Goal: Task Accomplishment & Management: Complete application form

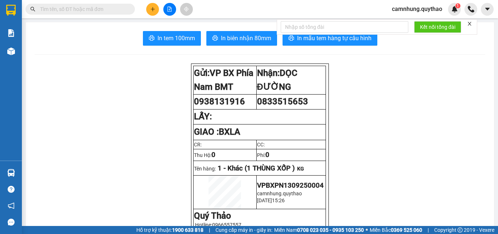
click at [148, 7] on button at bounding box center [152, 9] width 13 height 13
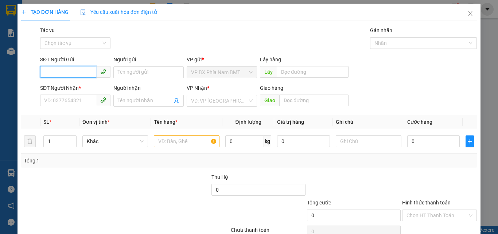
click at [55, 71] on input "SĐT Người Gửi" at bounding box center [68, 72] width 56 height 12
click at [44, 72] on input "SĐT Người Gửi" at bounding box center [68, 72] width 56 height 12
type input "0348414747"
click at [74, 85] on div "0348414747" at bounding box center [74, 87] width 61 height 8
type input "0932080375"
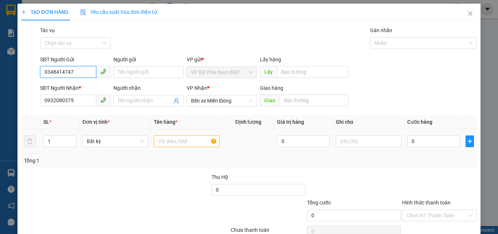
type input "0348414747"
click at [170, 141] on input "text" at bounding box center [187, 141] width 66 height 12
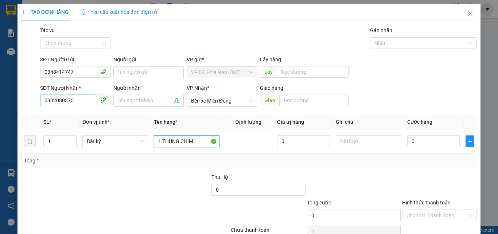
type input "1 THÙNG CHIM"
drag, startPoint x: 80, startPoint y: 101, endPoint x: 0, endPoint y: 104, distance: 79.8
click at [0, 104] on div "TẠO ĐƠN HÀNG Yêu cầu xuất hóa đơn điện tử Transit Pickup Surcharge Ids Transit …" at bounding box center [249, 117] width 498 height 234
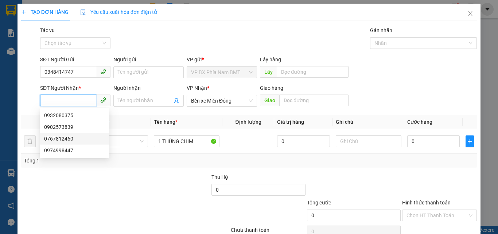
click at [63, 137] on div "0767812460" at bounding box center [74, 138] width 61 height 8
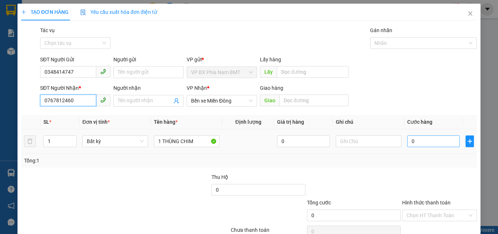
type input "0767812460"
click at [414, 141] on input "0" at bounding box center [433, 141] width 52 height 12
type input "1"
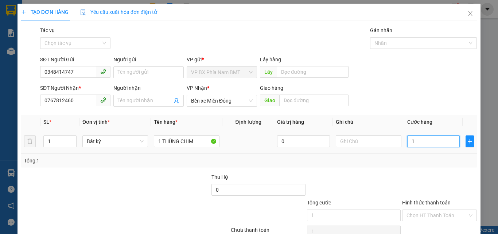
type input "10"
type input "100"
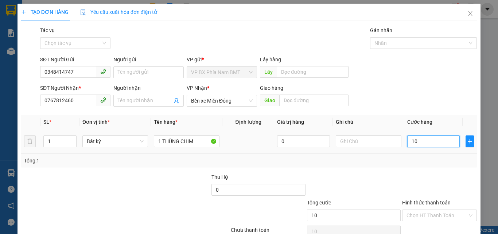
type input "100"
type input "1.000"
type input "10.000"
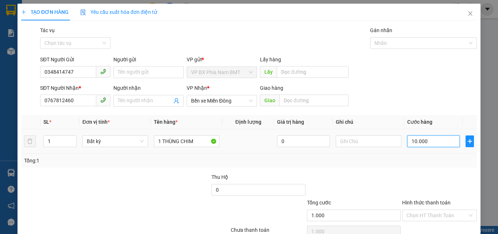
type input "10.000"
type input "100.000"
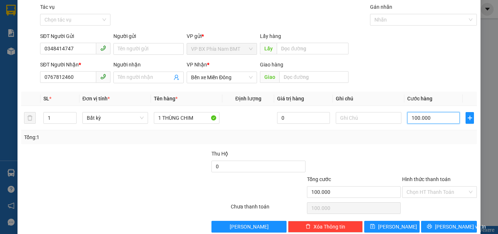
scroll to position [36, 0]
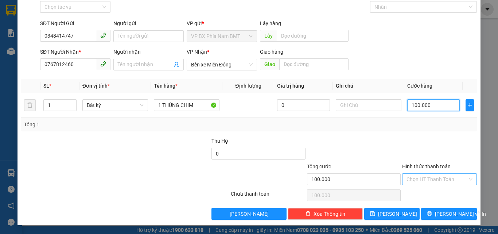
type input "100.000"
click at [436, 175] on input "Hình thức thanh toán" at bounding box center [436, 178] width 61 height 11
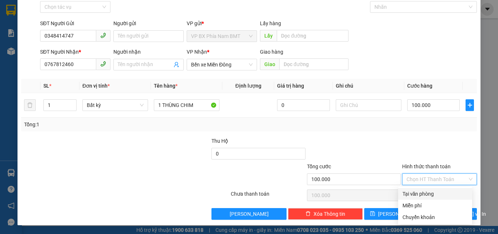
click at [435, 194] on div "Tại văn phòng" at bounding box center [434, 193] width 65 height 8
type input "0"
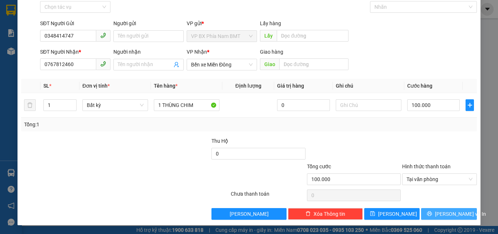
click at [445, 209] on span "[PERSON_NAME] và In" at bounding box center [460, 213] width 51 height 8
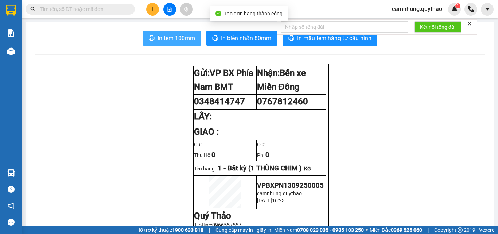
click at [176, 39] on span "In tem 100mm" at bounding box center [176, 38] width 38 height 9
